Goal: Task Accomplishment & Management: Use online tool/utility

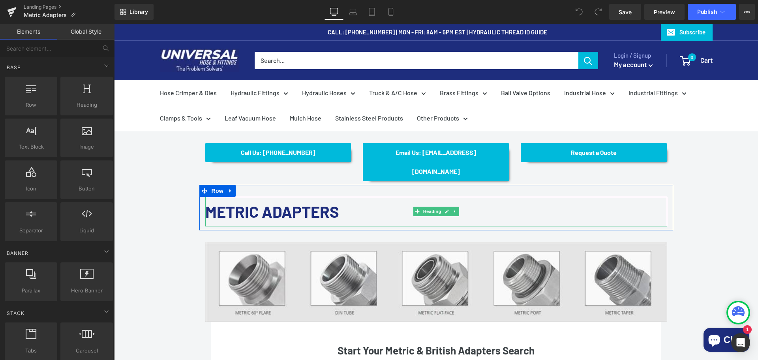
click at [367, 197] on h1 "METRIC ADAPTERS" at bounding box center [436, 212] width 462 height 30
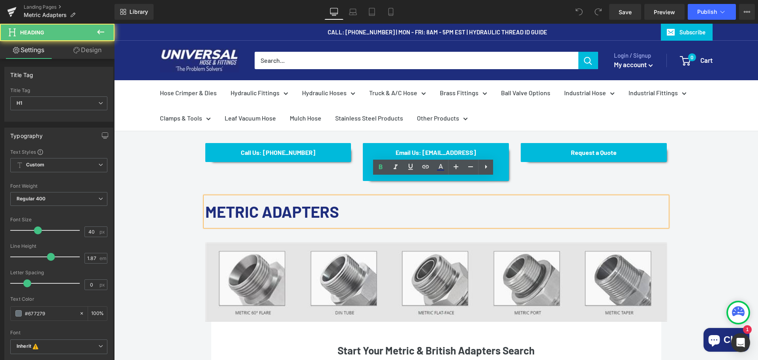
click at [356, 197] on h1 "METRIC ADAPTERS" at bounding box center [436, 212] width 462 height 30
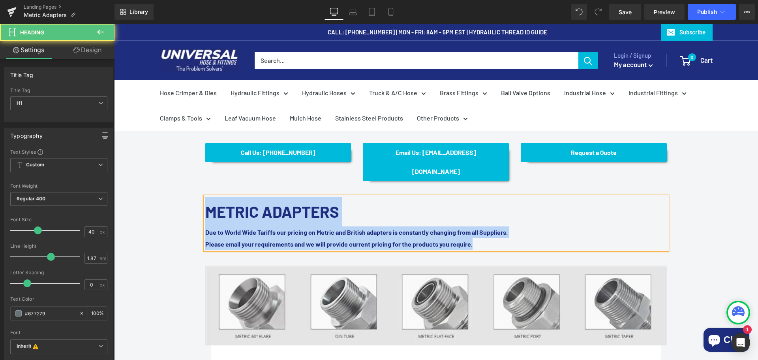
drag, startPoint x: 204, startPoint y: 193, endPoint x: 519, endPoint y: 225, distance: 316.9
click at [519, 225] on div "METRIC ADAPTERS Due to World Wide Tariffs our pricing on Metric and British ada…" at bounding box center [436, 223] width 462 height 53
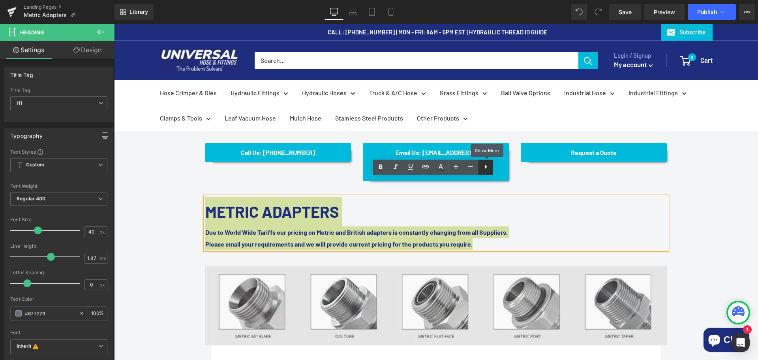
click at [489, 167] on icon at bounding box center [486, 166] width 9 height 9
click at [505, 171] on link at bounding box center [500, 167] width 15 height 15
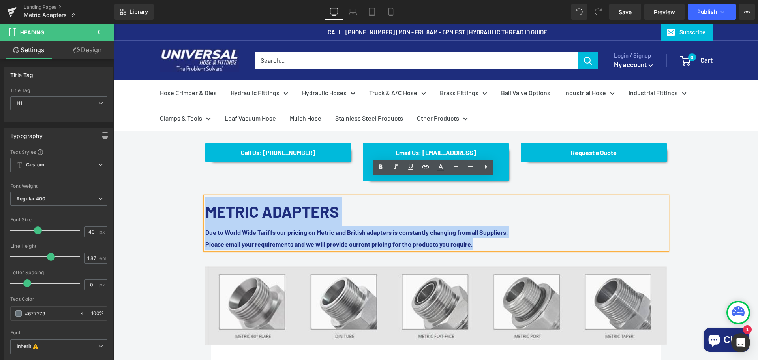
click at [218, 238] on div "Please email your requirements and we will provide current pricing for the prod…" at bounding box center [436, 244] width 462 height 12
click at [208, 228] on font "Due to World Wide Tariffs our pricing on Metric and British adapters is constan…" at bounding box center [356, 232] width 303 height 8
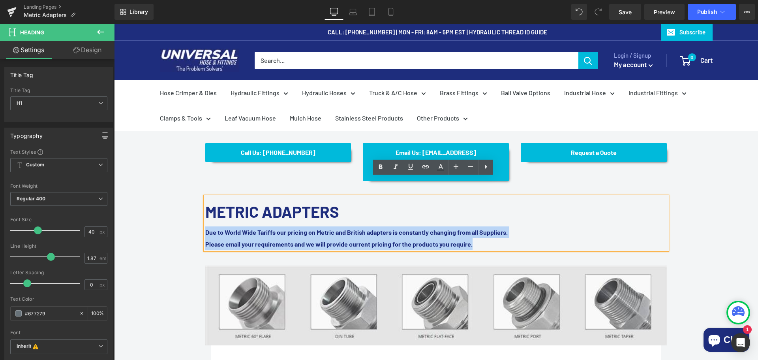
drag, startPoint x: 204, startPoint y: 212, endPoint x: 520, endPoint y: 227, distance: 316.4
click at [520, 227] on div "METRIC ADAPTERS Due to World Wide Tariffs our pricing on Metric and British ada…" at bounding box center [436, 223] width 462 height 53
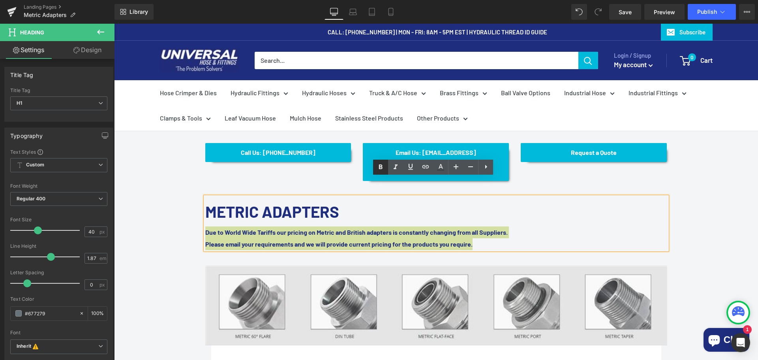
click at [377, 166] on icon at bounding box center [380, 166] width 9 height 9
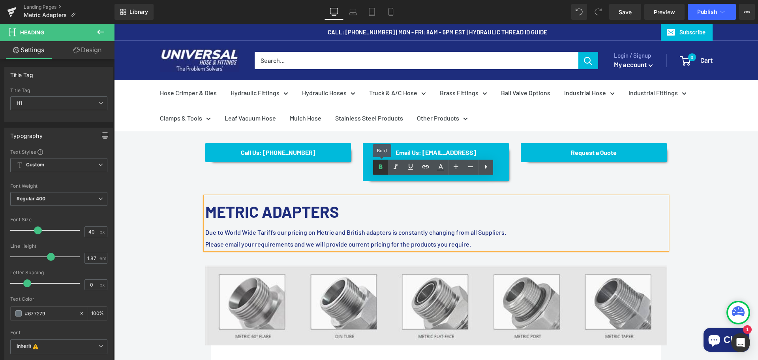
click at [377, 166] on icon at bounding box center [380, 166] width 9 height 9
drag, startPoint x: 474, startPoint y: 227, endPoint x: 201, endPoint y: 210, distance: 273.5
click at [205, 210] on div "METRIC ADAPTERS Due to World Wide Tariffs our pricing on Metric and British ada…" at bounding box center [436, 223] width 462 height 53
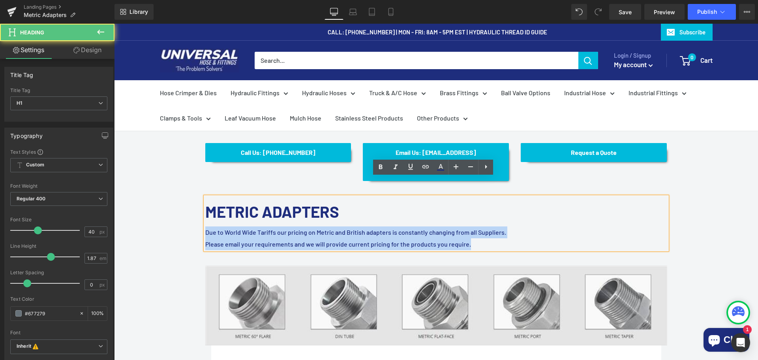
drag, startPoint x: 203, startPoint y: 214, endPoint x: 489, endPoint y: 230, distance: 287.3
click at [489, 230] on div "METRIC ADAPTERS Due to World Wide Tariffs our pricing on Metric and British ada…" at bounding box center [436, 223] width 462 height 53
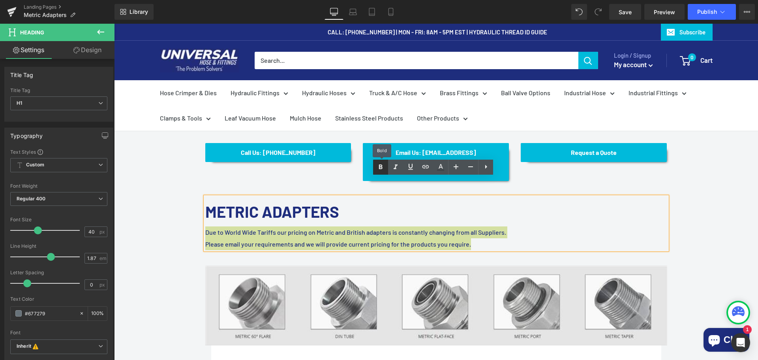
click at [384, 166] on icon at bounding box center [380, 166] width 9 height 9
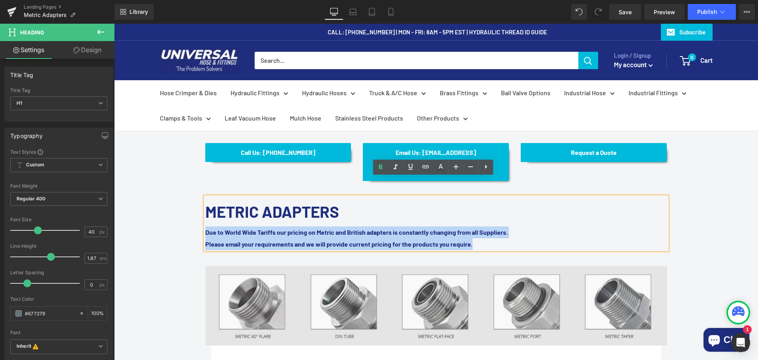
drag, startPoint x: 202, startPoint y: 214, endPoint x: 198, endPoint y: 209, distance: 6.5
click at [199, 209] on div "METRIC ADAPTERS Due to World Wide Tariffs our pricing on Metric and British ada…" at bounding box center [436, 223] width 474 height 53
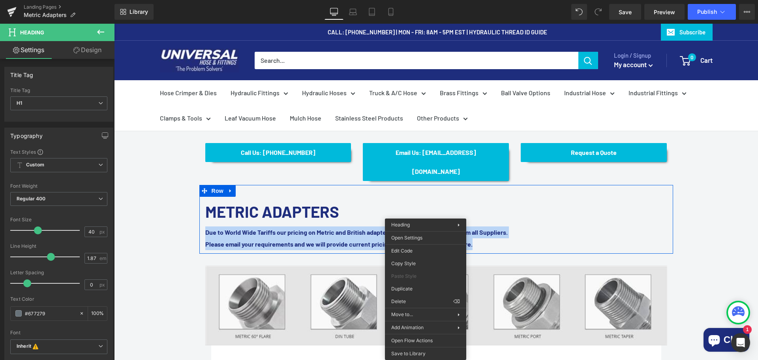
click at [474, 228] on strong "Due to World Wide Tariffs our pricing on Metric and British adapters is constan…" at bounding box center [356, 232] width 303 height 8
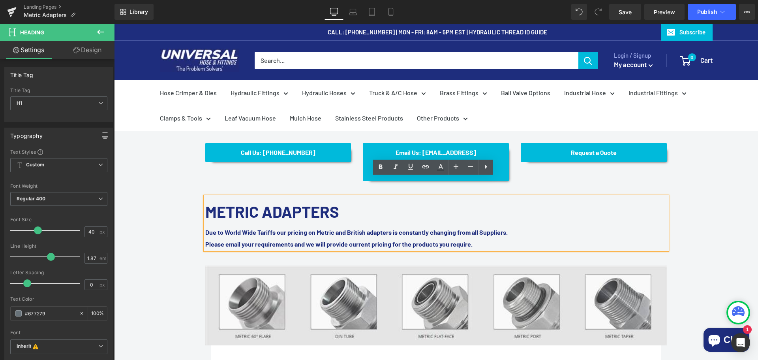
click at [205, 212] on div "METRIC ADAPTERS Due to World Wide Tariffs our pricing on Metric and British ada…" at bounding box center [436, 223] width 462 height 53
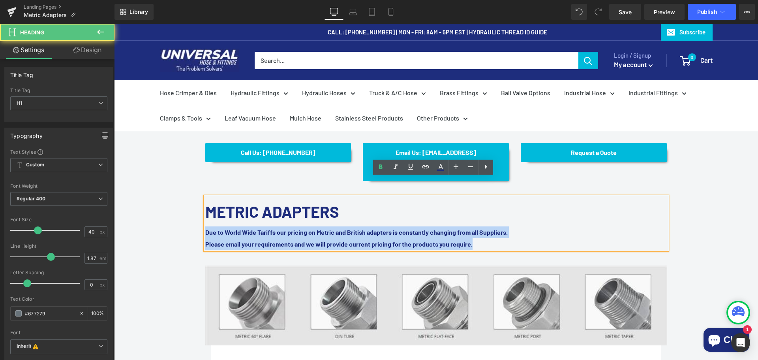
drag, startPoint x: 204, startPoint y: 213, endPoint x: 505, endPoint y: 222, distance: 301.6
click at [505, 222] on div "METRIC ADAPTERS Due to World Wide Tariffs our pricing on Metric and British ada…" at bounding box center [436, 223] width 462 height 53
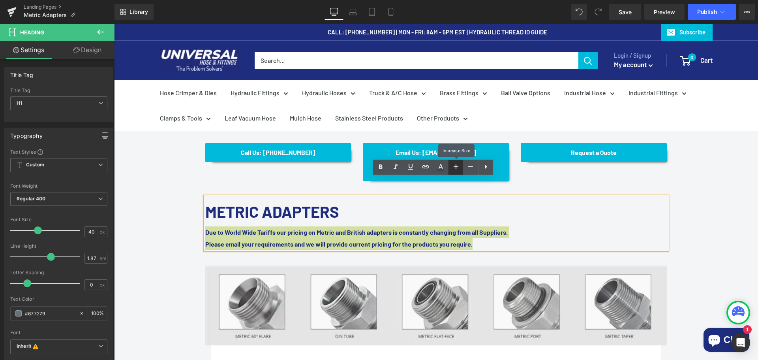
click at [458, 166] on icon at bounding box center [456, 166] width 9 height 9
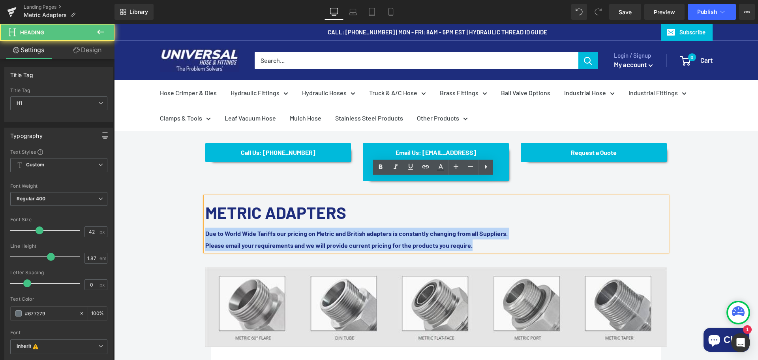
click at [270, 230] on strong "Due to World Wide Tariffs our pricing on Metric and British adapters is constan…" at bounding box center [356, 234] width 303 height 8
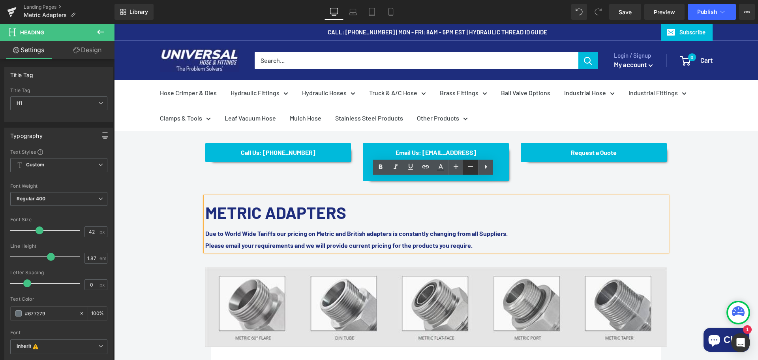
click at [470, 171] on icon at bounding box center [470, 166] width 9 height 9
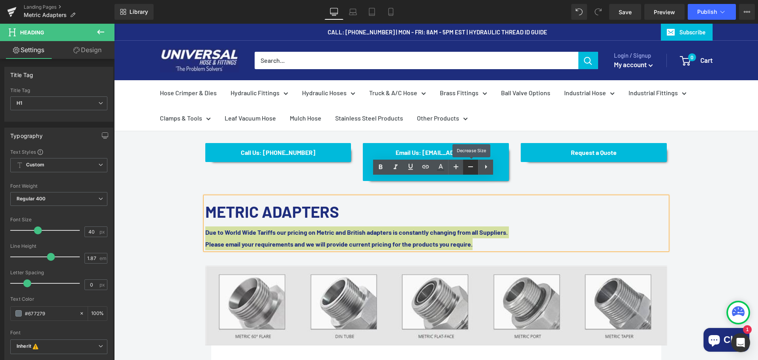
click at [470, 171] on icon at bounding box center [470, 166] width 9 height 9
type input "38"
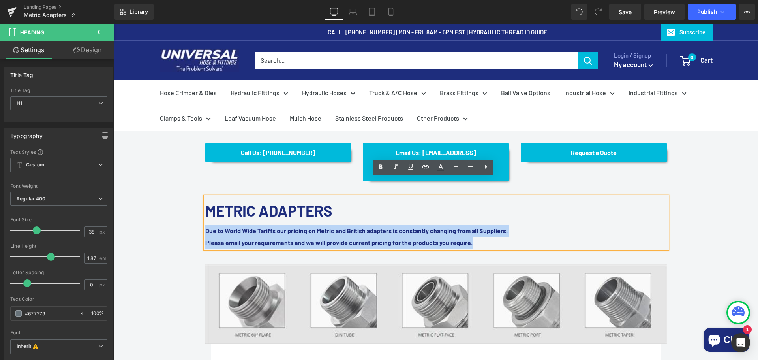
click at [289, 227] on strong "Due to World Wide Tariffs our pricing on Metric and British adapters is constan…" at bounding box center [356, 231] width 303 height 8
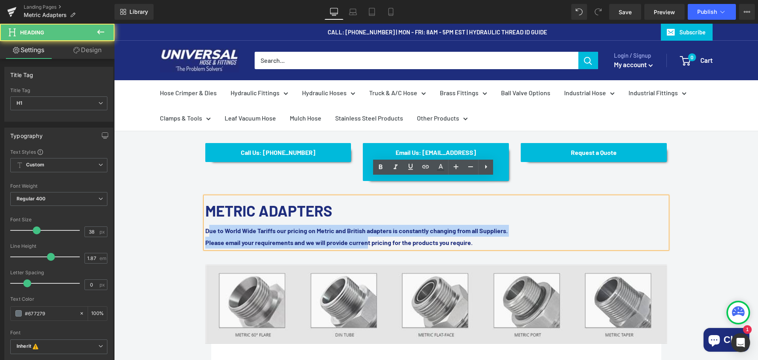
drag, startPoint x: 205, startPoint y: 211, endPoint x: 378, endPoint y: 227, distance: 173.8
click at [378, 227] on div "METRIC ADAPTERS Due to World Wide Tariffs our pricing on Metric and British ada…" at bounding box center [436, 223] width 462 height 52
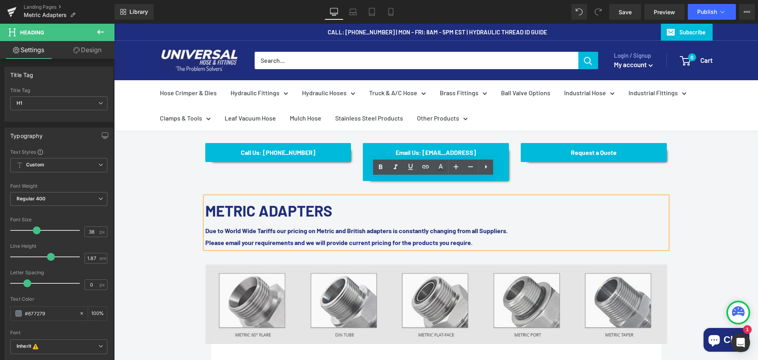
drag, startPoint x: 499, startPoint y: 225, endPoint x: 202, endPoint y: 209, distance: 297.1
click at [205, 209] on div "METRIC ADAPTERS Due to World Wide Tariffs our pricing on Metric and British ada…" at bounding box center [436, 223] width 462 height 52
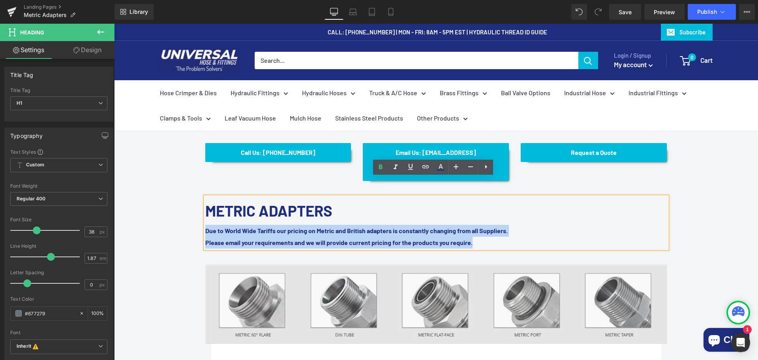
drag, startPoint x: 204, startPoint y: 208, endPoint x: 499, endPoint y: 227, distance: 295.7
click at [499, 227] on div "METRIC ADAPTERS Due to World Wide Tariffs our pricing on Metric and British ada…" at bounding box center [436, 223] width 462 height 52
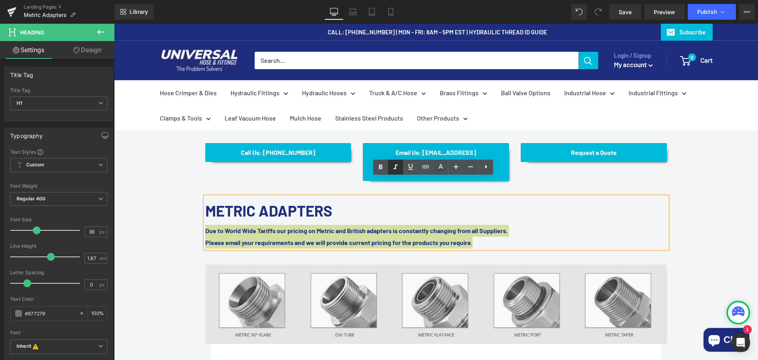
click at [397, 166] on icon at bounding box center [395, 166] width 9 height 9
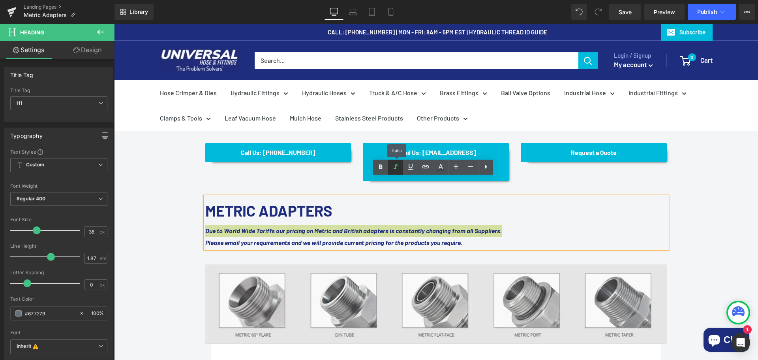
click at [397, 166] on icon at bounding box center [395, 166] width 9 height 9
click at [485, 170] on icon at bounding box center [486, 166] width 9 height 9
click at [488, 169] on icon at bounding box center [485, 166] width 9 height 9
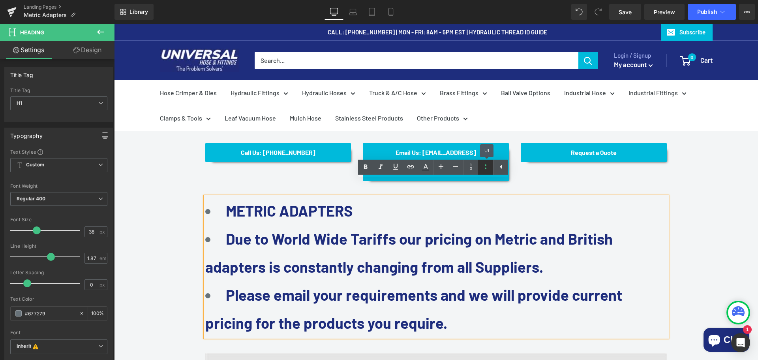
click at [488, 169] on icon at bounding box center [485, 166] width 9 height 9
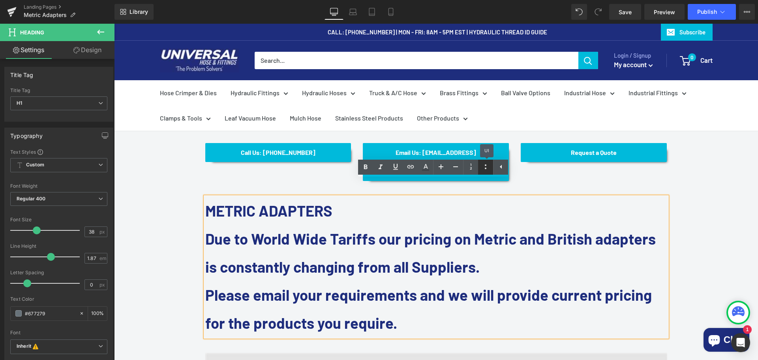
click at [488, 169] on icon at bounding box center [485, 166] width 9 height 9
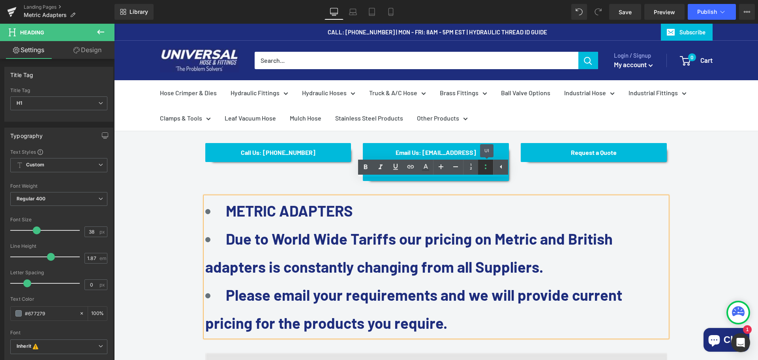
click at [488, 169] on icon at bounding box center [485, 166] width 9 height 9
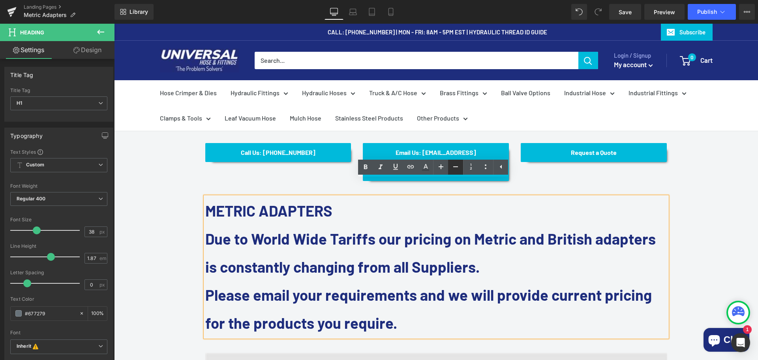
click at [454, 162] on icon at bounding box center [455, 166] width 9 height 9
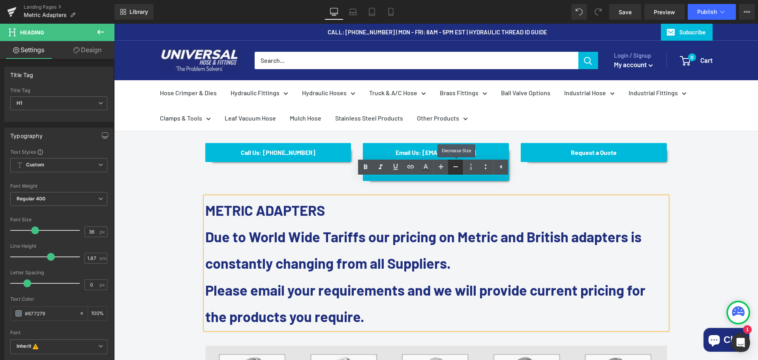
click at [457, 164] on icon at bounding box center [455, 166] width 9 height 9
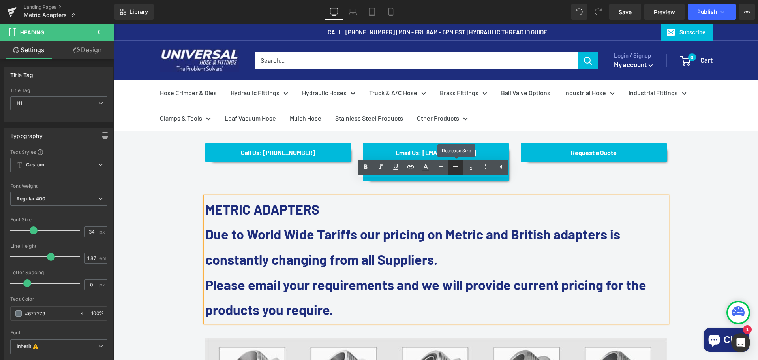
click at [457, 164] on icon at bounding box center [455, 166] width 9 height 9
type input "32"
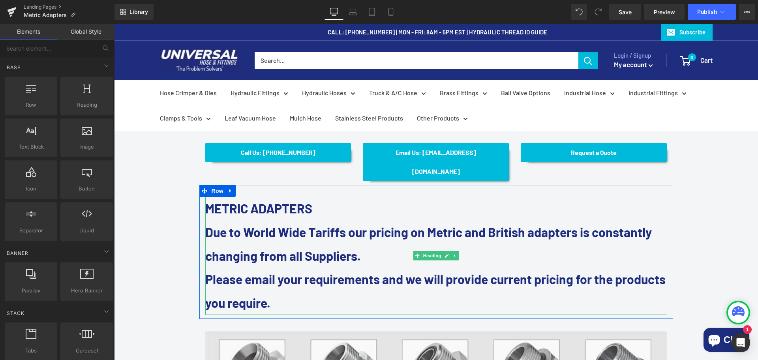
click at [445, 253] on icon at bounding box center [447, 255] width 4 height 5
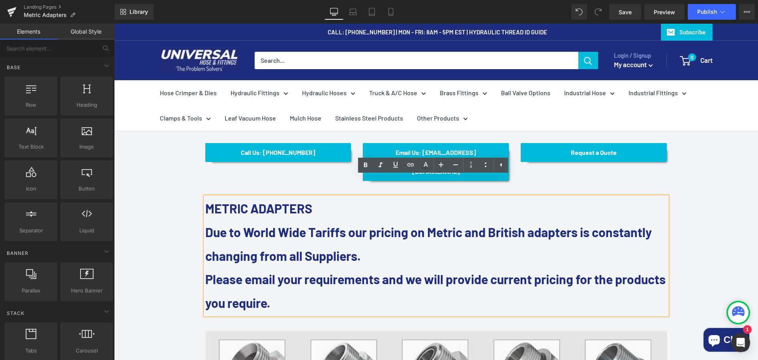
click at [410, 231] on strong "Due to World Wide Tariffs our pricing on Metric and British adapters is constan…" at bounding box center [428, 243] width 447 height 39
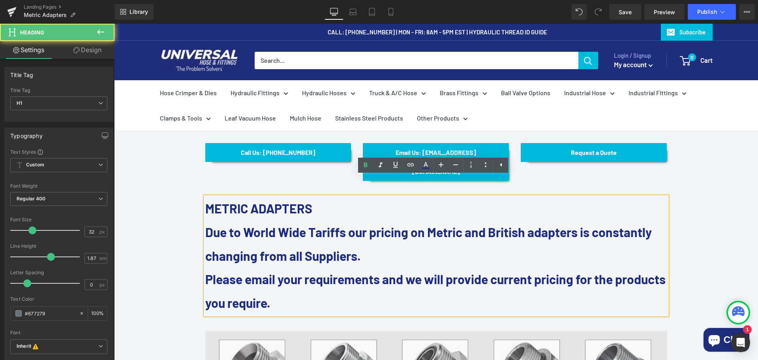
click at [474, 269] on h1 "METRIC ADAPTERS Due to World Wide Tariffs our pricing on Metric and British ada…" at bounding box center [436, 256] width 462 height 118
click at [349, 273] on h1 "METRIC ADAPTERS Due to World Wide Tariffs our pricing on Metric and British ada…" at bounding box center [436, 256] width 462 height 118
click at [220, 224] on strong "Due to World Wide Tariffs our pricing on Metric and British adapters is constan…" at bounding box center [428, 243] width 447 height 39
click at [348, 197] on h1 "METRIC ADAPTERS Due to World Wide Tariffs our pricing on Metric and British ada…" at bounding box center [436, 256] width 462 height 118
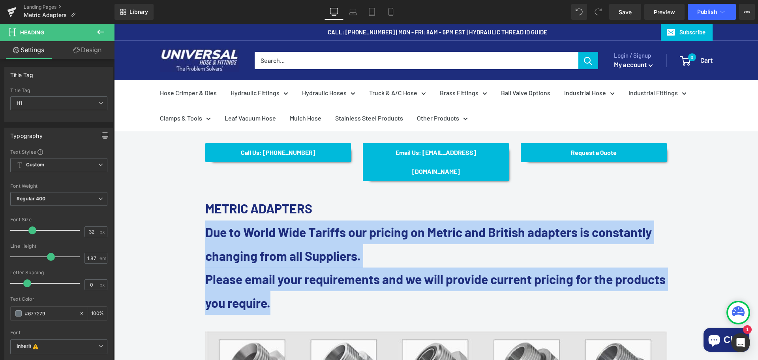
drag, startPoint x: 265, startPoint y: 236, endPoint x: 191, endPoint y: 213, distance: 77.6
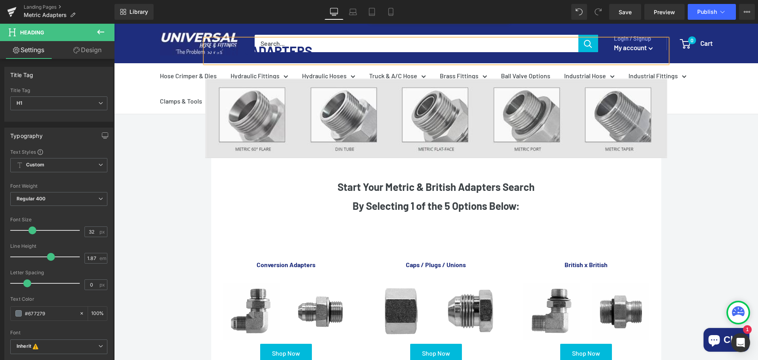
scroll to position [158, 0]
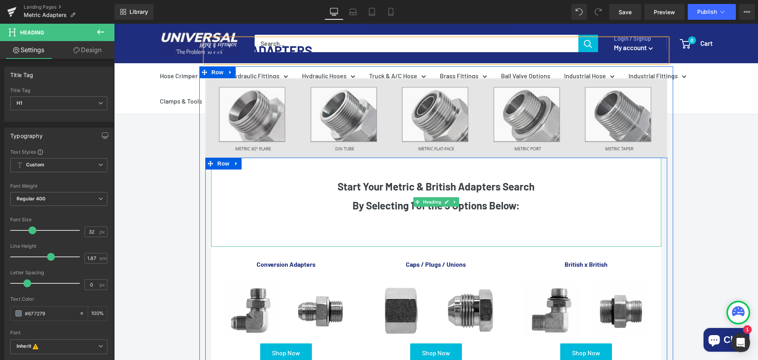
drag, startPoint x: 550, startPoint y: 196, endPoint x: 536, endPoint y: 186, distance: 16.9
click at [549, 215] on h1 at bounding box center [436, 224] width 450 height 19
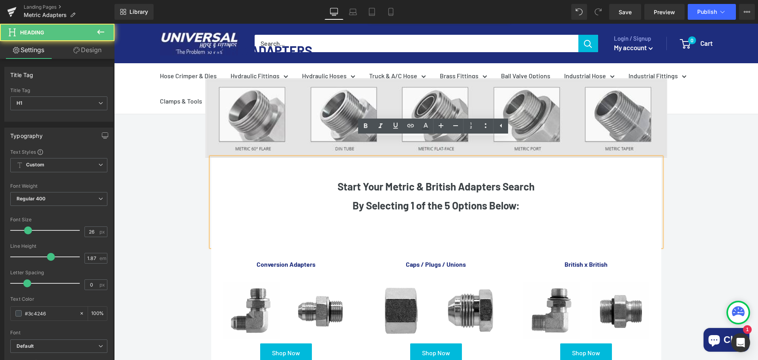
click at [532, 196] on h1 "By Selecting 1 of the 5 Options Below:" at bounding box center [436, 205] width 450 height 19
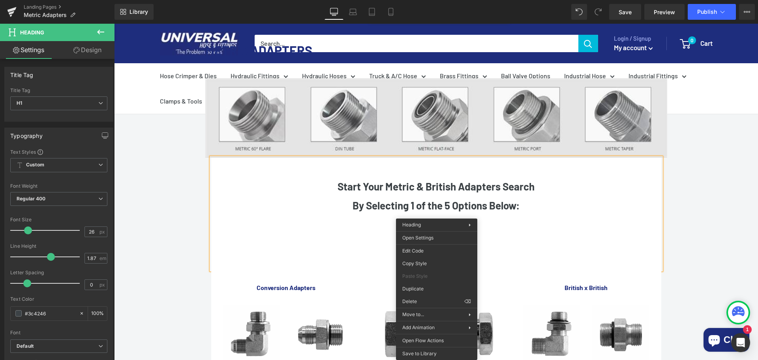
click at [447, 215] on div at bounding box center [436, 221] width 450 height 12
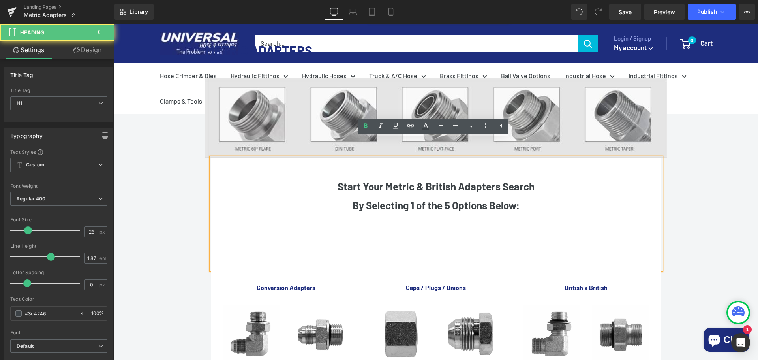
click at [445, 227] on div at bounding box center [436, 233] width 450 height 12
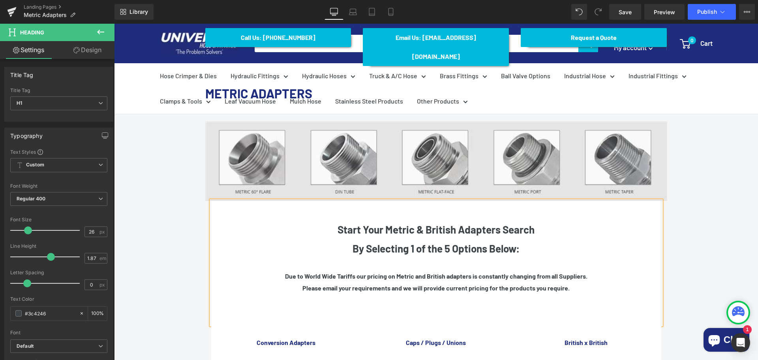
scroll to position [119, 0]
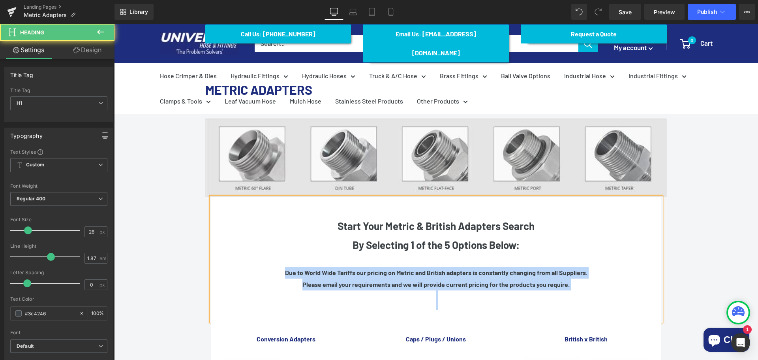
drag, startPoint x: 269, startPoint y: 252, endPoint x: 581, endPoint y: 272, distance: 312.3
click at [581, 272] on div "Start Your Metric & British Adapters Search By Selecting 1 of the 5 Options Bel…" at bounding box center [436, 259] width 450 height 124
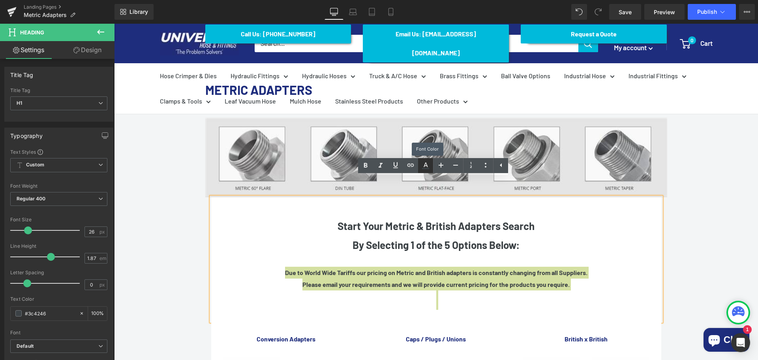
click at [429, 167] on icon at bounding box center [425, 165] width 9 height 9
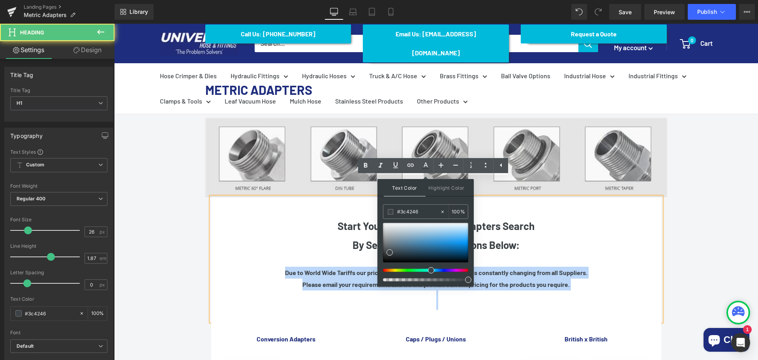
click at [586, 279] on div "Please email your requirements and we will provide current pricing for the prod…" at bounding box center [436, 285] width 450 height 12
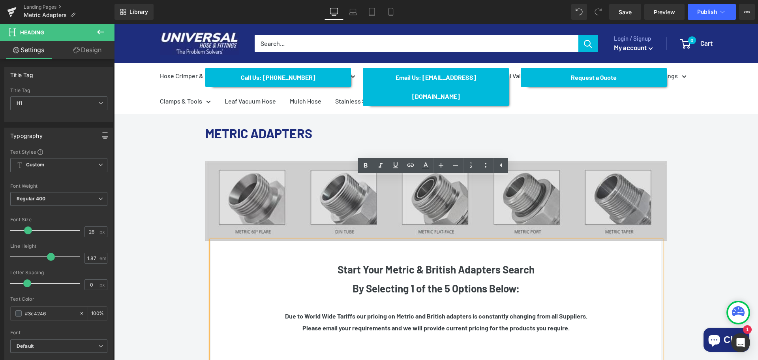
scroll to position [0, 0]
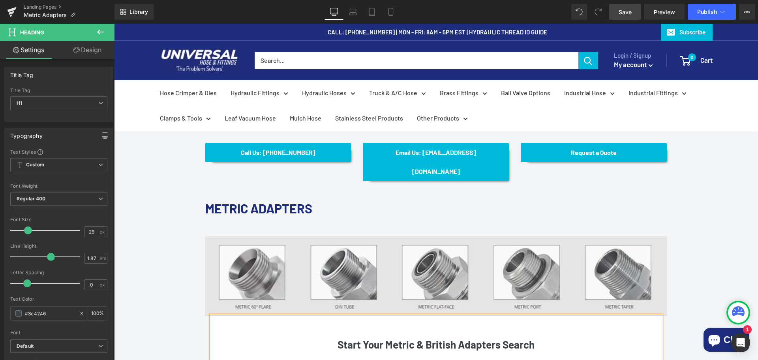
click at [621, 13] on span "Save" at bounding box center [625, 12] width 13 height 8
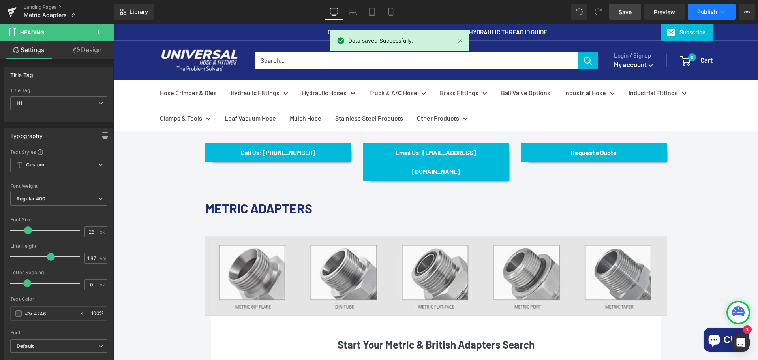
click at [711, 12] on span "Publish" at bounding box center [708, 12] width 20 height 6
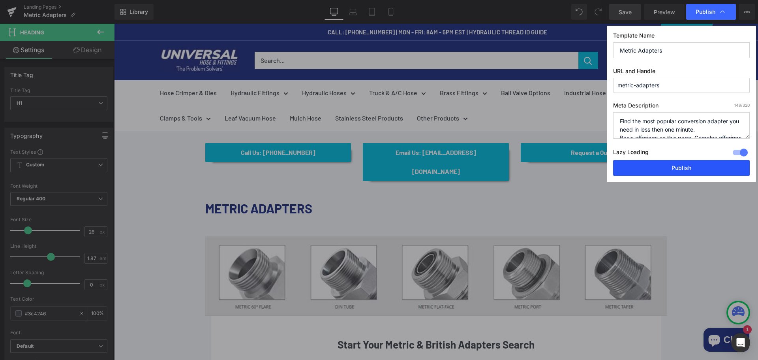
click at [692, 167] on button "Publish" at bounding box center [681, 168] width 137 height 16
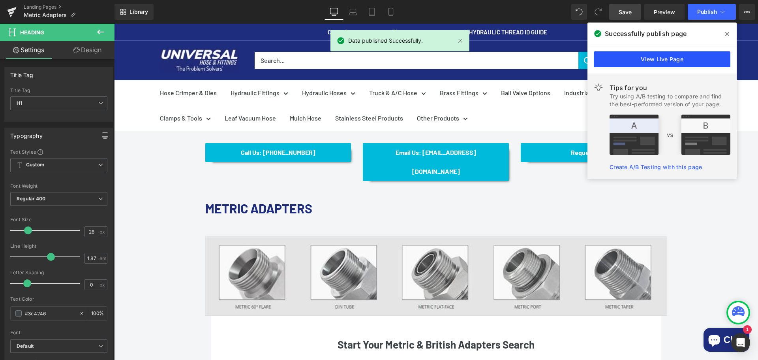
click at [716, 57] on link "View Live Page" at bounding box center [662, 59] width 137 height 16
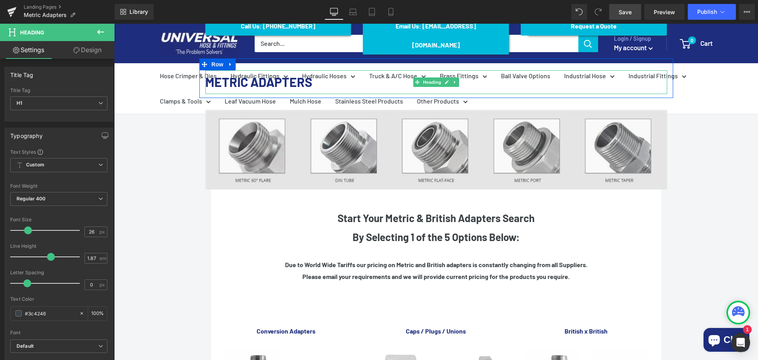
scroll to position [158, 0]
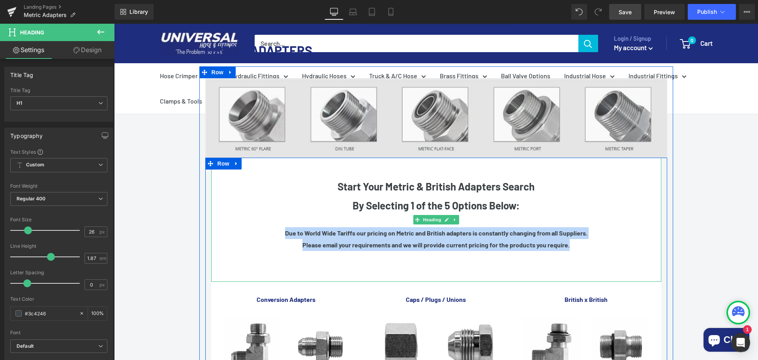
drag, startPoint x: 269, startPoint y: 212, endPoint x: 593, endPoint y: 222, distance: 323.3
click at [593, 222] on div "Start Your Metric & British Adapters Search By Selecting 1 of the 5 Options Bel…" at bounding box center [436, 220] width 450 height 124
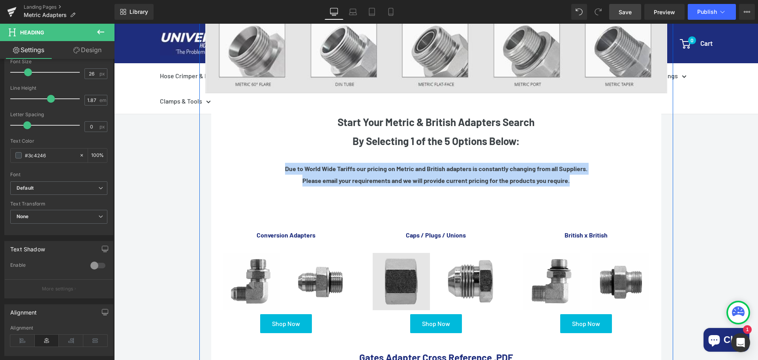
scroll to position [237, 0]
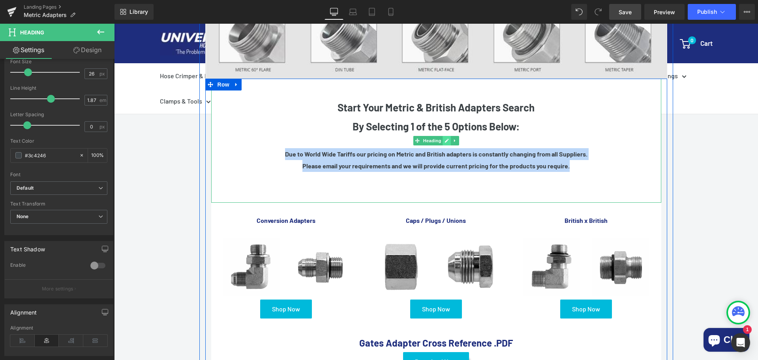
click at [445, 138] on icon at bounding box center [447, 140] width 4 height 5
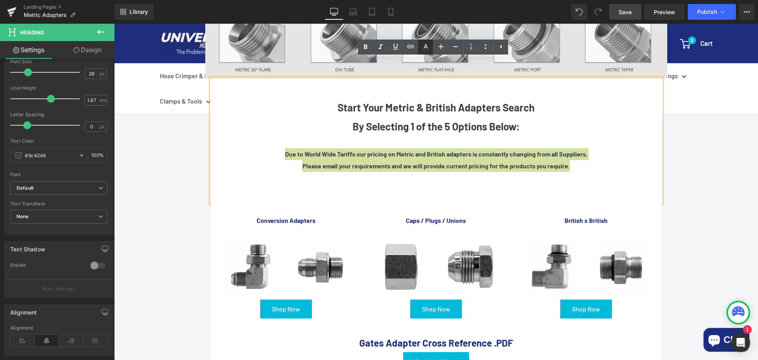
click at [423, 49] on icon at bounding box center [425, 46] width 9 height 9
type input "100"
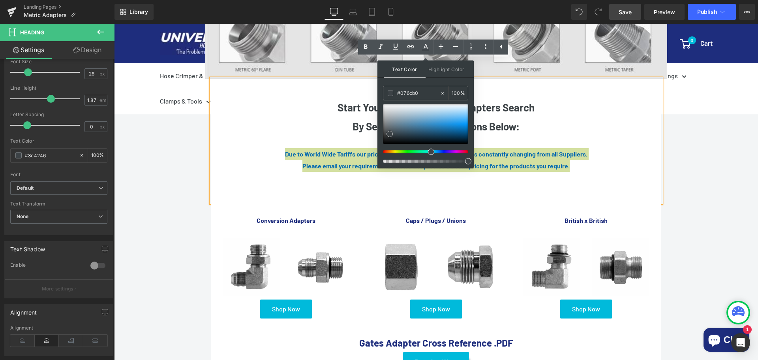
click at [462, 130] on div at bounding box center [425, 124] width 85 height 40
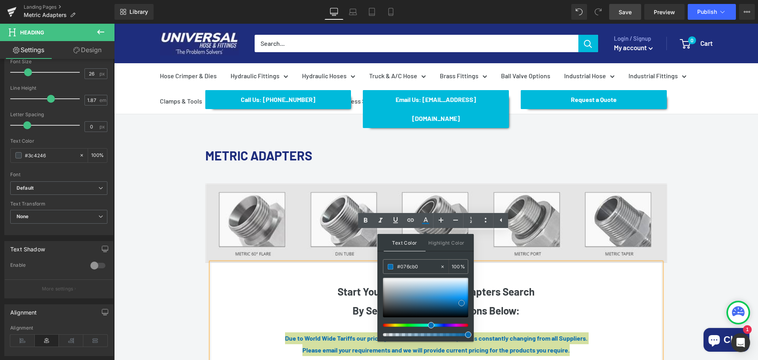
scroll to position [40, 0]
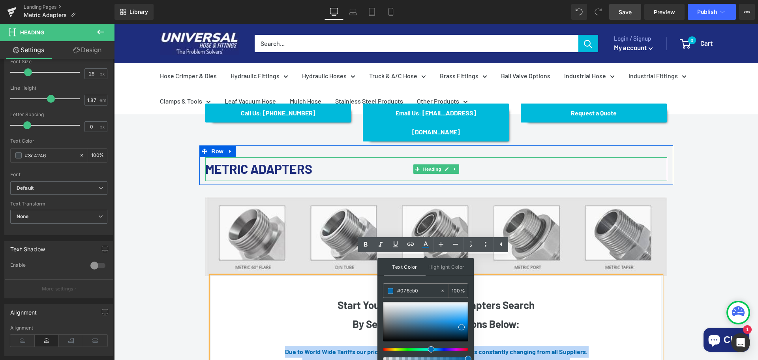
click at [269, 161] on font "METRIC ADAPTERS" at bounding box center [258, 168] width 107 height 15
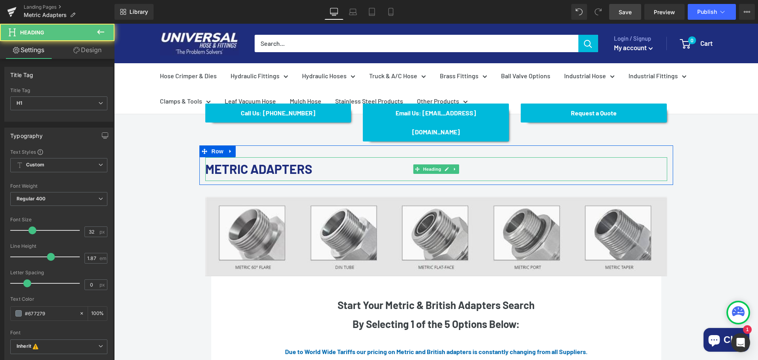
click at [263, 161] on font "METRIC ADAPTERS" at bounding box center [258, 168] width 107 height 15
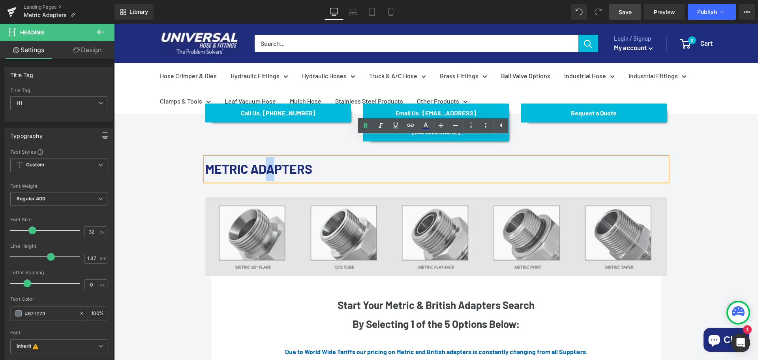
drag, startPoint x: 268, startPoint y: 150, endPoint x: 279, endPoint y: 149, distance: 10.3
click at [279, 161] on font "METRIC ADAPTERS" at bounding box center [258, 168] width 107 height 15
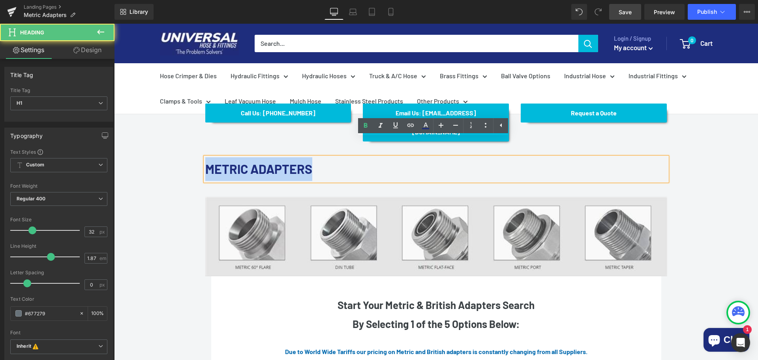
drag, startPoint x: 210, startPoint y: 149, endPoint x: 356, endPoint y: 151, distance: 146.6
click at [356, 157] on h1 "METRIC ADAPTERS" at bounding box center [436, 169] width 462 height 24
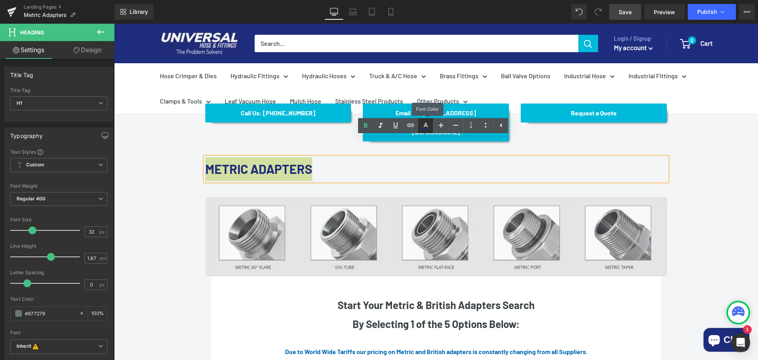
click at [423, 129] on icon at bounding box center [425, 125] width 9 height 9
type input "#1e2d7d"
type input "100"
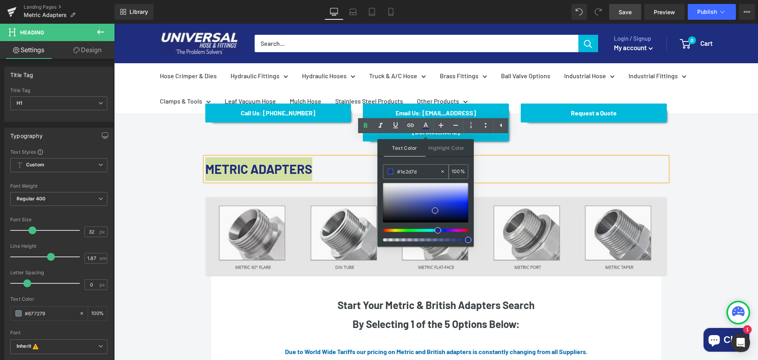
drag, startPoint x: 420, startPoint y: 170, endPoint x: 390, endPoint y: 175, distance: 30.5
click at [390, 175] on div "#1e2d7d" at bounding box center [412, 172] width 56 height 14
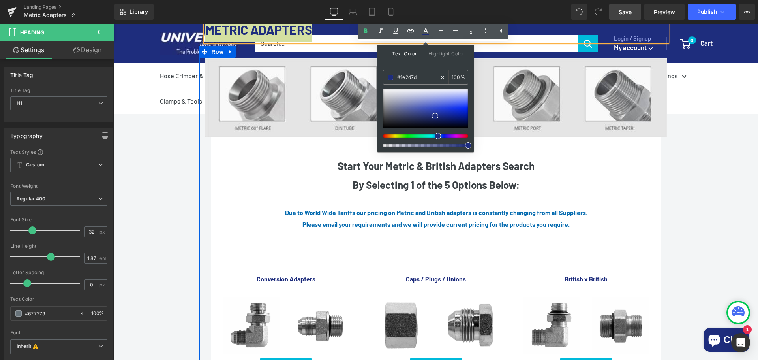
scroll to position [158, 0]
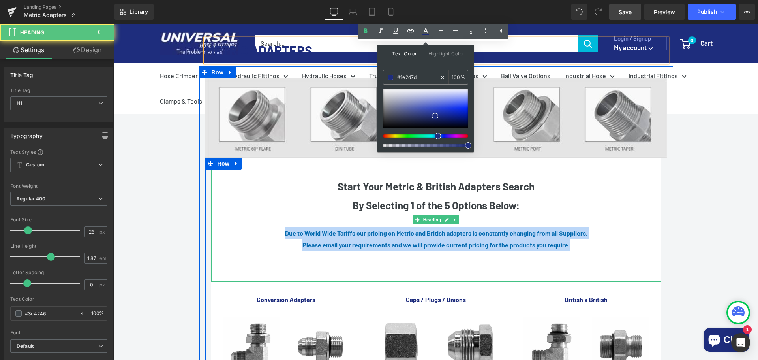
drag, startPoint x: 269, startPoint y: 213, endPoint x: 591, endPoint y: 229, distance: 322.7
click at [591, 229] on div "Start Your Metric & British Adapters Search By Selecting 1 of the 5 Options Bel…" at bounding box center [436, 220] width 450 height 124
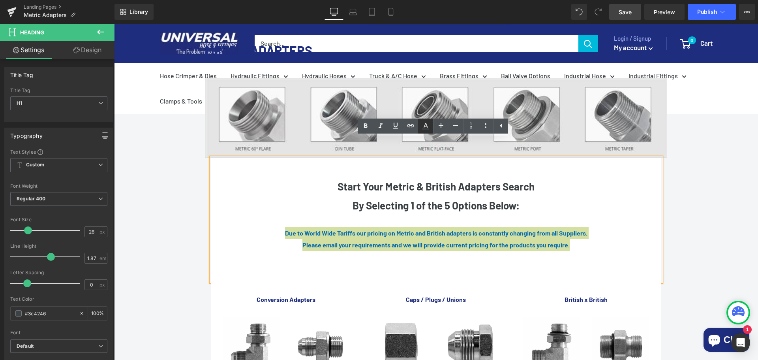
click at [425, 130] on icon at bounding box center [425, 125] width 9 height 9
type input "#3c4246"
type input "100"
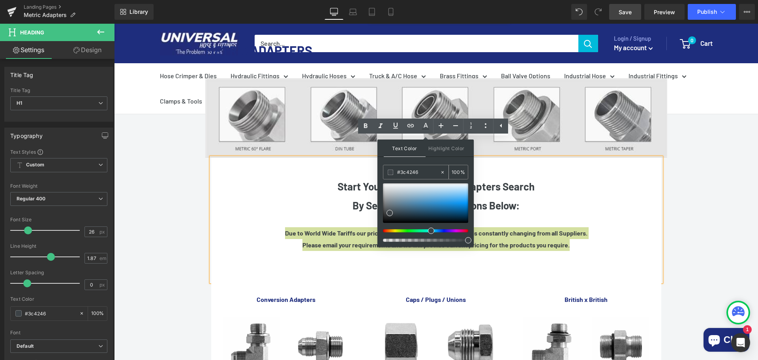
drag, startPoint x: 420, startPoint y: 173, endPoint x: 396, endPoint y: 173, distance: 24.1
click at [396, 173] on div "#3c4246" at bounding box center [412, 172] width 56 height 14
paste input "1e2d7d"
type input "#1e2d7d"
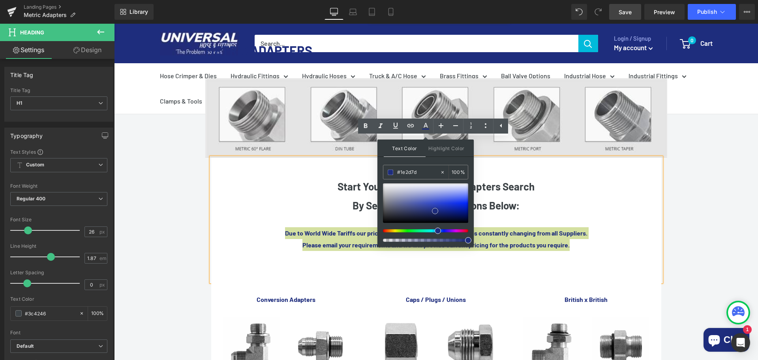
click at [436, 210] on span at bounding box center [435, 211] width 6 height 6
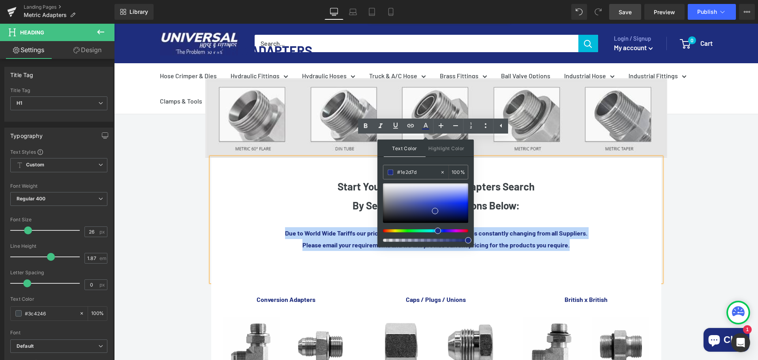
click at [582, 239] on div "Please email your requirements and we will provide current pricing for the prod…" at bounding box center [436, 245] width 450 height 12
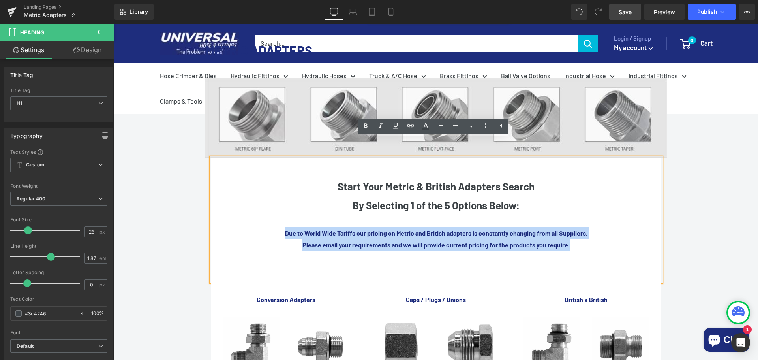
drag, startPoint x: 269, startPoint y: 214, endPoint x: 588, endPoint y: 225, distance: 319.4
click at [588, 225] on div "Start Your Metric & British Adapters Search By Selecting 1 of the 5 Options Bel…" at bounding box center [436, 220] width 450 height 124
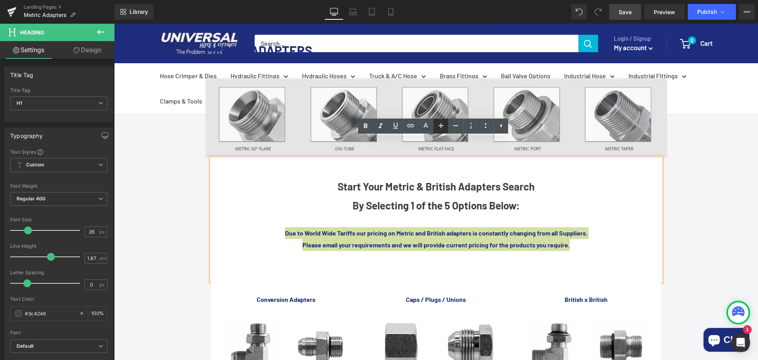
click at [442, 128] on icon at bounding box center [441, 125] width 9 height 9
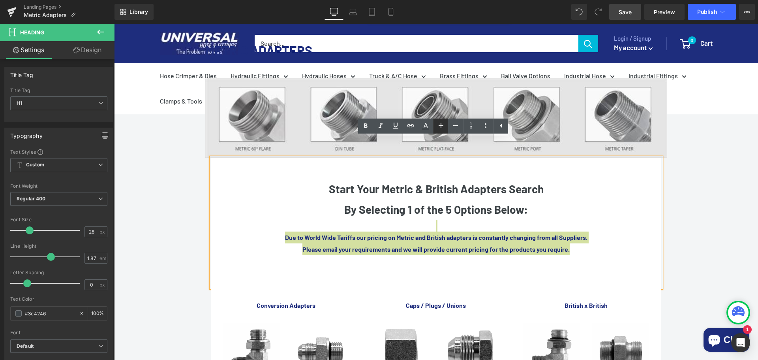
click at [441, 124] on icon at bounding box center [441, 125] width 5 height 5
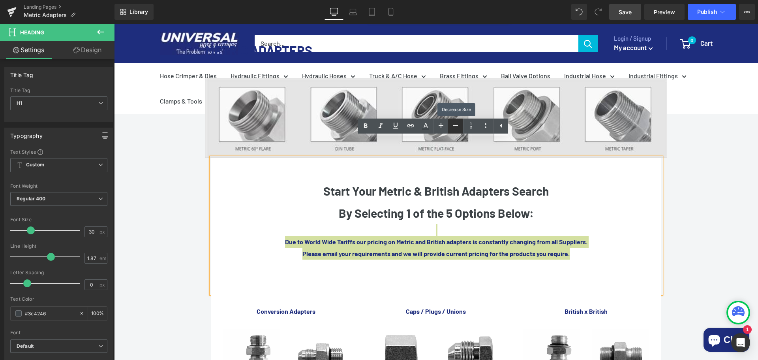
click at [452, 129] on icon at bounding box center [455, 125] width 9 height 9
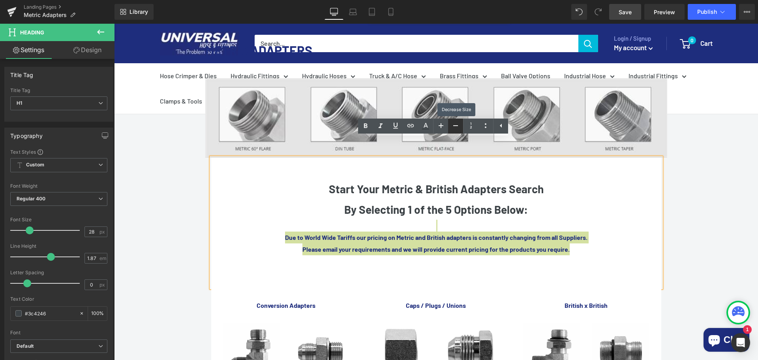
click at [452, 129] on icon at bounding box center [455, 125] width 9 height 9
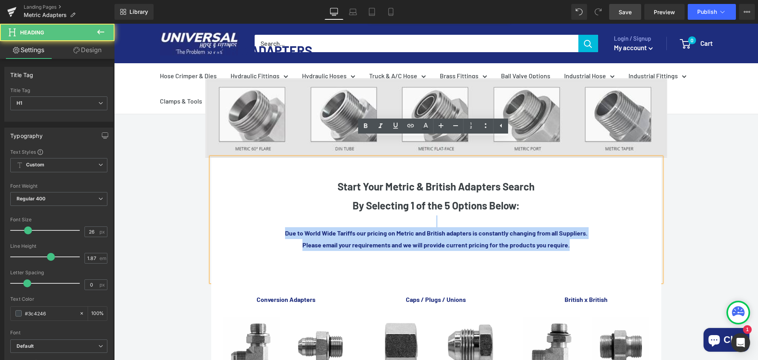
click at [474, 229] on b "Due to World Wide Tariffs our pricing on Metric and British adapters is constan…" at bounding box center [436, 233] width 303 height 8
click at [598, 239] on div "Please email your requirements and we will provide current pricing for the prod…" at bounding box center [436, 245] width 450 height 12
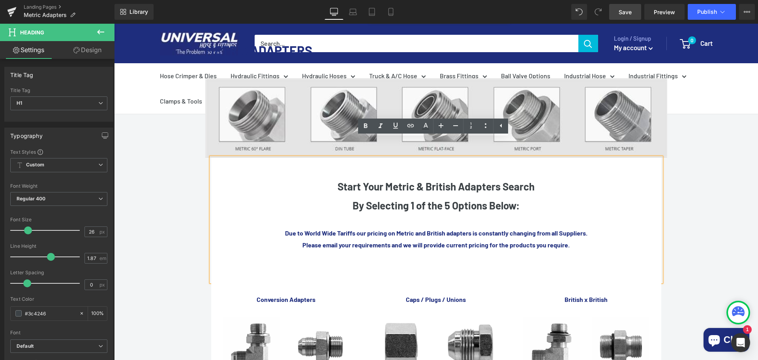
click at [330, 229] on b "Due to World Wide Tariffs our pricing on Metric and British adapters is constan…" at bounding box center [436, 233] width 303 height 8
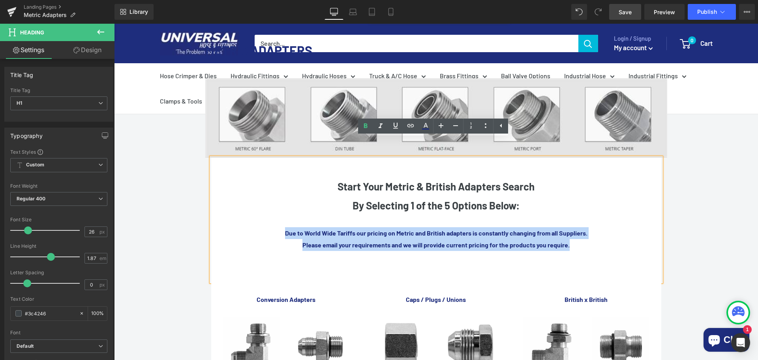
drag, startPoint x: 270, startPoint y: 216, endPoint x: 581, endPoint y: 228, distance: 311.5
click at [581, 228] on div "Start Your Metric & British Adapters Search By Selecting 1 of the 5 Options Bel…" at bounding box center [436, 220] width 450 height 124
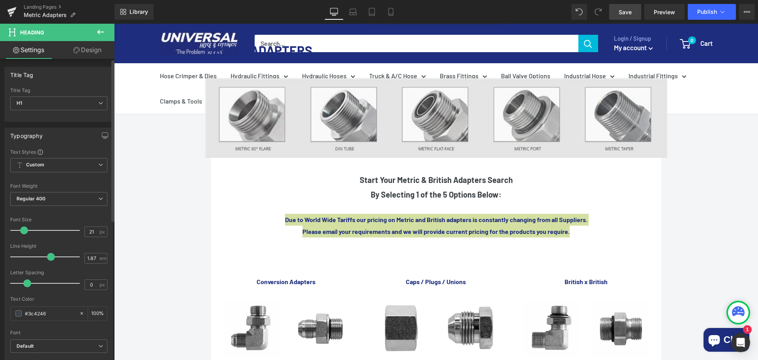
type input "22"
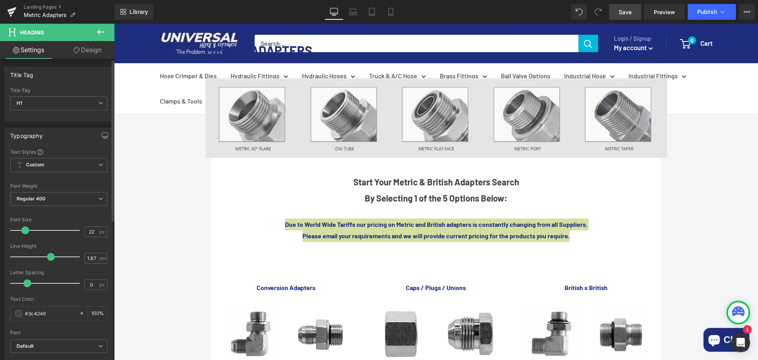
click at [25, 229] on span at bounding box center [25, 230] width 8 height 8
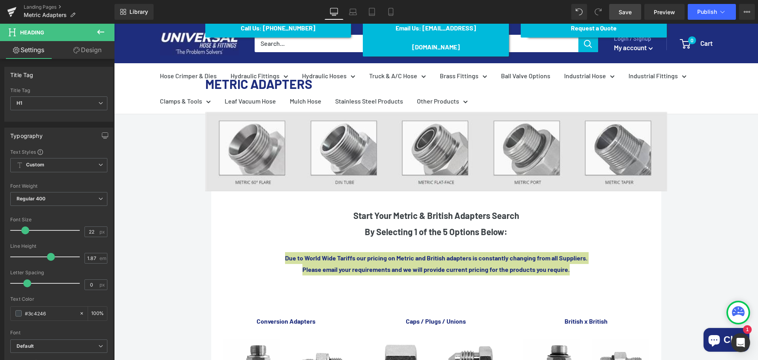
scroll to position [119, 0]
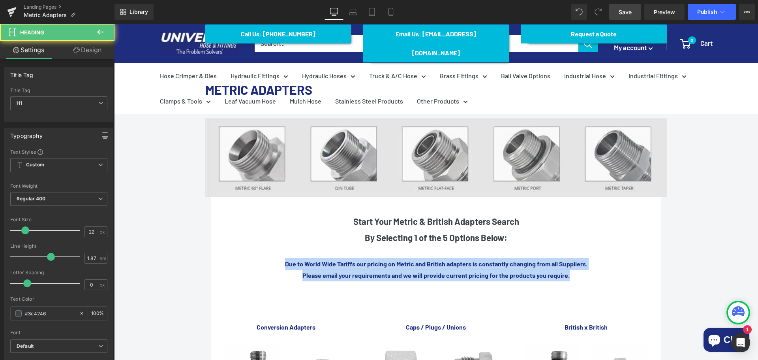
click at [361, 269] on div "Please email your requirements and we will provide current pricing for the prod…" at bounding box center [436, 275] width 450 height 12
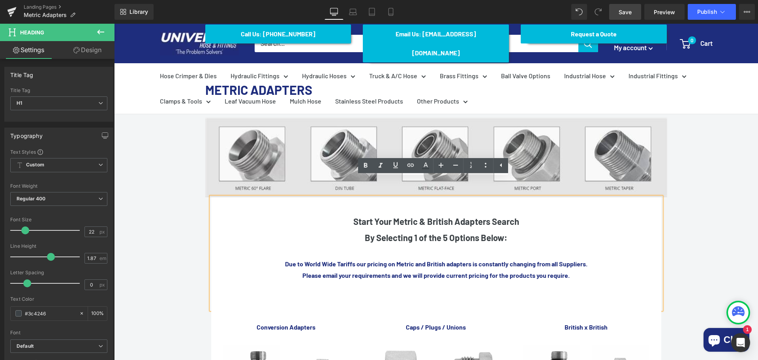
click at [324, 260] on b "Due to World Wide Tariffs our pricing on Metric and British adapters is constan…" at bounding box center [436, 264] width 303 height 8
click at [297, 260] on b "Due to World Wide Tariffs our pricing on Metric and British adapters is constan…" at bounding box center [436, 264] width 303 height 8
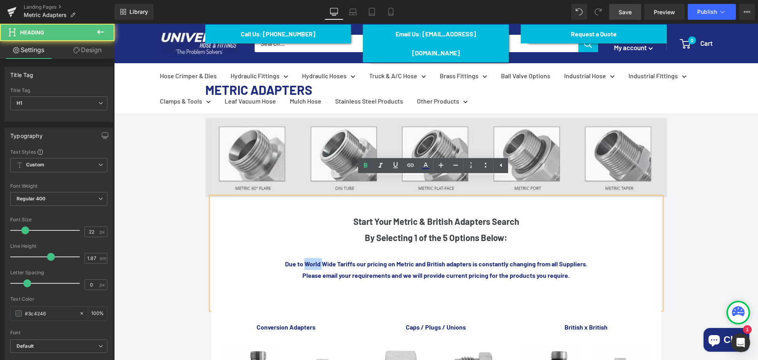
click at [297, 260] on b "Due to World Wide Tariffs our pricing on Metric and British adapters is constan…" at bounding box center [436, 264] width 303 height 8
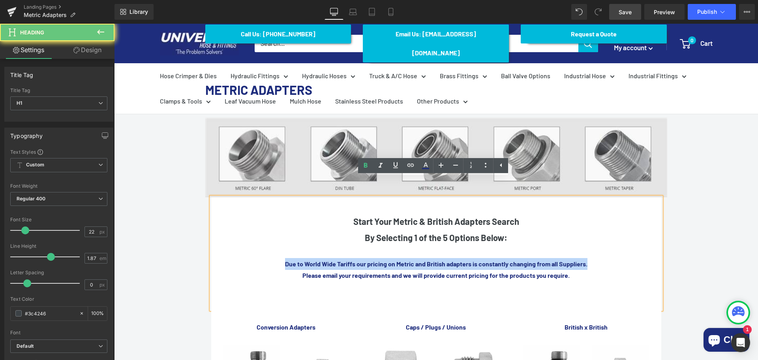
click at [297, 260] on b "Due to World Wide Tariffs our pricing on Metric and British adapters is constan…" at bounding box center [436, 264] width 303 height 8
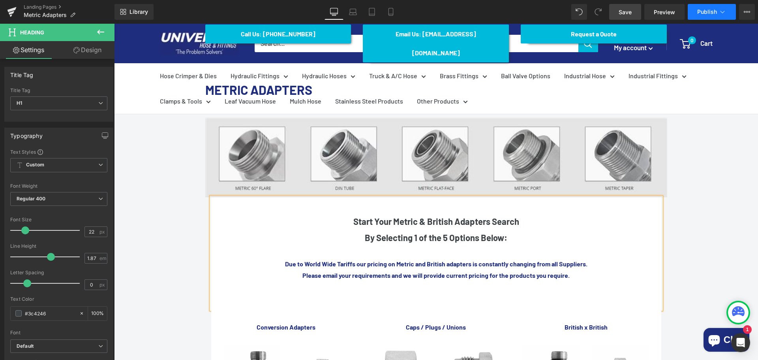
click at [703, 9] on span "Publish" at bounding box center [708, 12] width 20 height 6
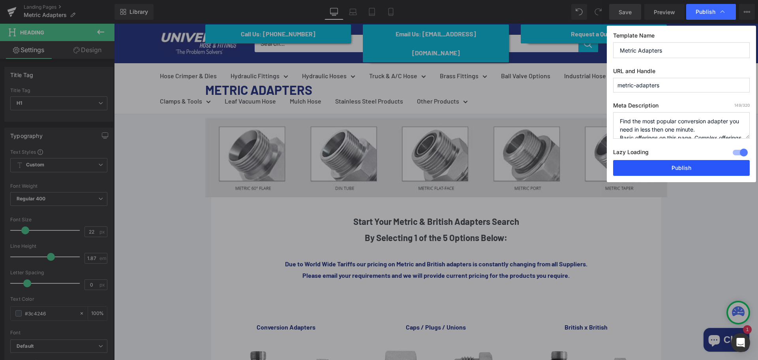
click at [689, 166] on button "Publish" at bounding box center [681, 168] width 137 height 16
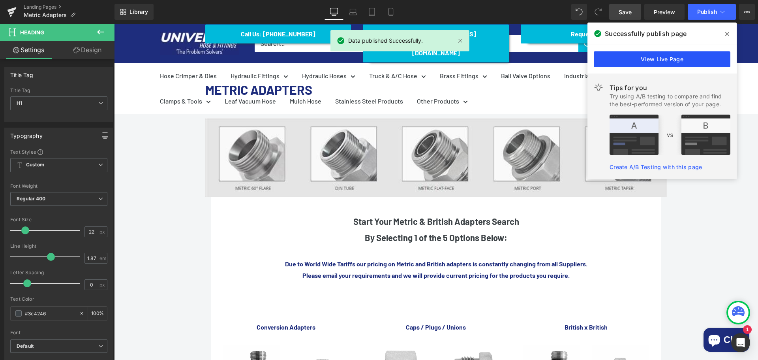
click at [698, 60] on link "View Live Page" at bounding box center [662, 59] width 137 height 16
